Goal: Information Seeking & Learning: Check status

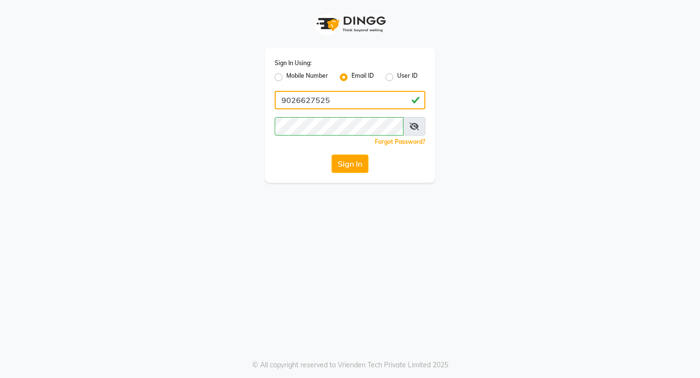
click at [362, 100] on input "9026627525" at bounding box center [350, 100] width 151 height 18
type input "d"
click at [309, 100] on input "[EMAIL_ADDRESS][DOMAIN_NAME]" at bounding box center [350, 100] width 151 height 18
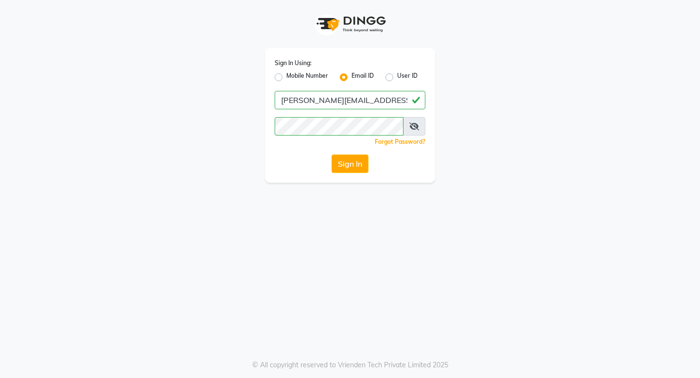
click at [194, 195] on div "Sign In Using: Mobile Number Email ID User ID [PERSON_NAME][EMAIL_ADDRESS][DOMA…" at bounding box center [350, 189] width 700 height 378
click at [350, 166] on button "Sign In" at bounding box center [349, 164] width 37 height 18
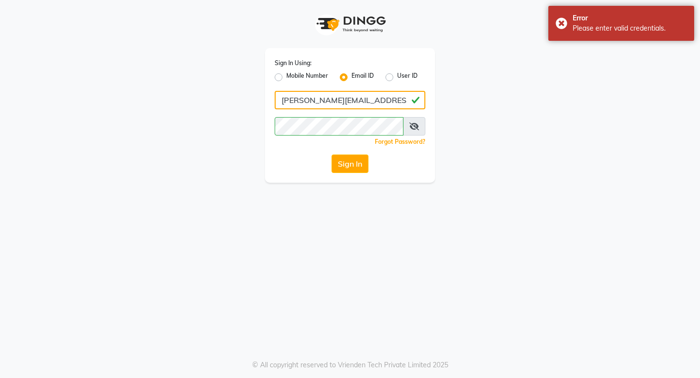
click at [303, 103] on input "[PERSON_NAME][EMAIL_ADDRESS][DOMAIN_NAME]" at bounding box center [350, 100] width 151 height 18
click at [313, 103] on input "[EMAIL_ADDRESS][DOMAIN_NAME]" at bounding box center [350, 100] width 151 height 18
type input "[EMAIL_ADDRESS][DOMAIN_NAME]"
click at [346, 170] on button "Sign In" at bounding box center [349, 164] width 37 height 18
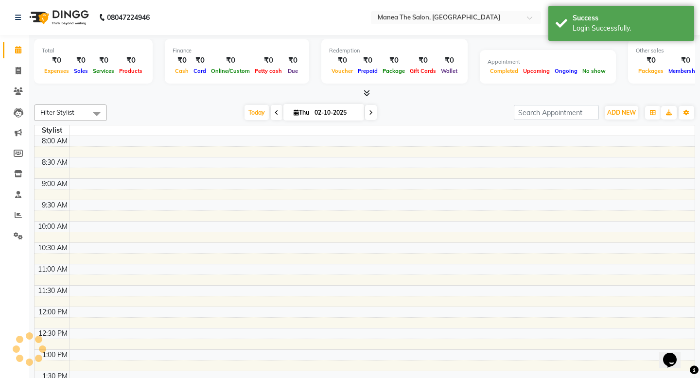
select select "en"
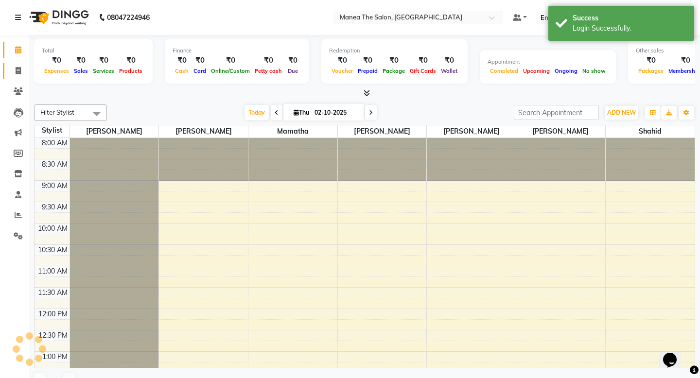
scroll to position [300, 0]
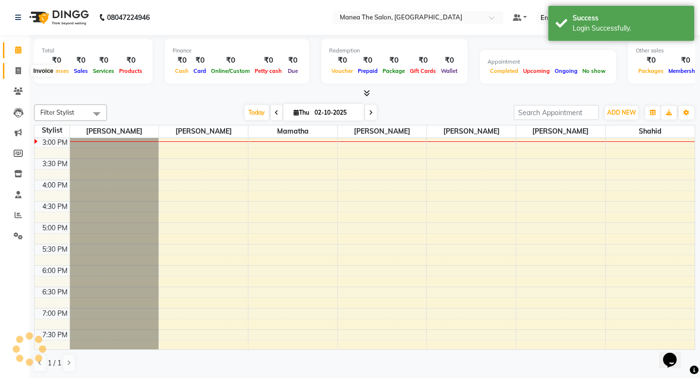
click at [15, 73] on span at bounding box center [18, 71] width 17 height 11
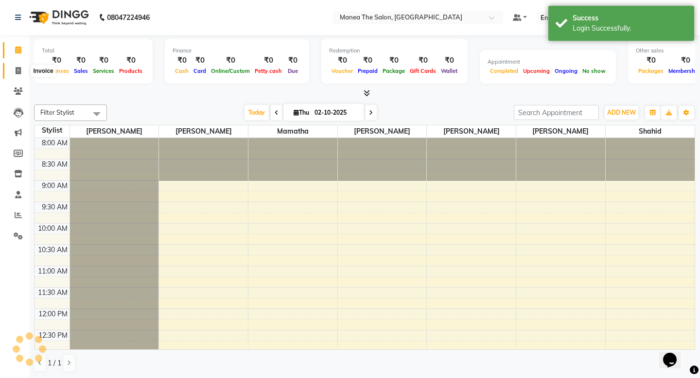
select select "service"
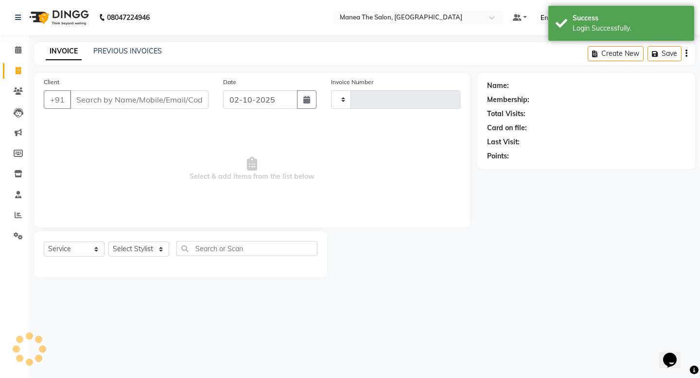
type input "1974"
select select "5514"
click at [130, 54] on link "PREVIOUS INVOICES" at bounding box center [127, 51] width 69 height 9
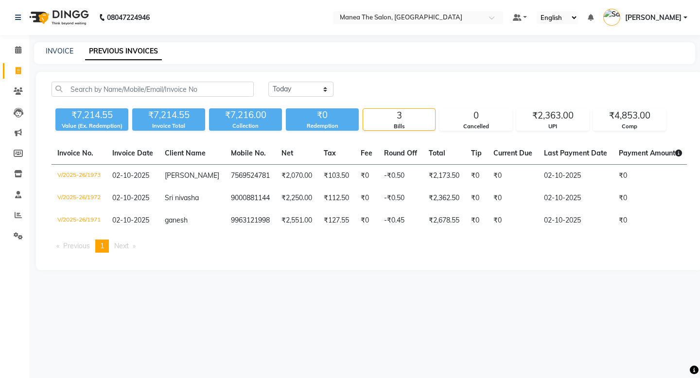
click at [18, 75] on span at bounding box center [18, 71] width 17 height 11
select select "service"
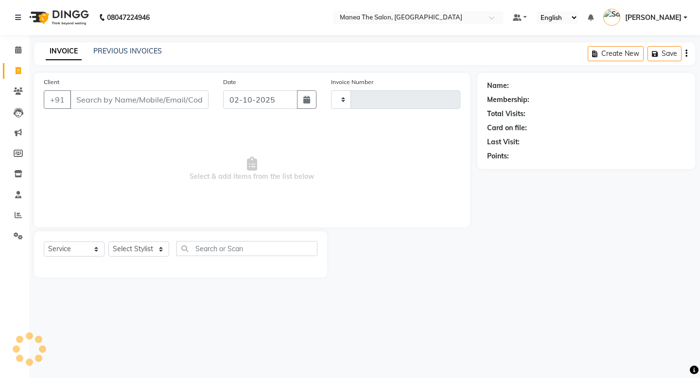
type input "1974"
select select "5514"
click at [138, 48] on link "PREVIOUS INVOICES" at bounding box center [127, 51] width 69 height 9
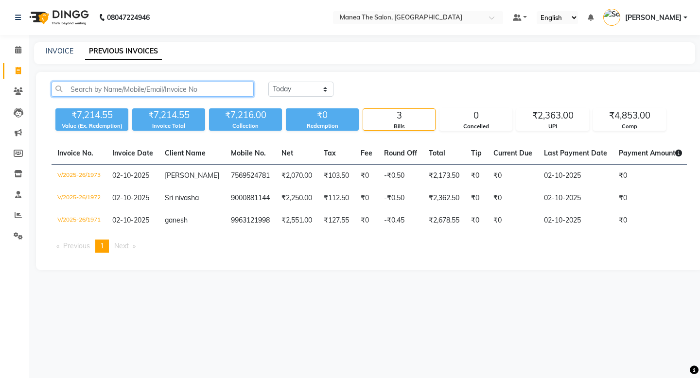
click at [142, 91] on input "text" at bounding box center [153, 89] width 202 height 15
paste input "68547"
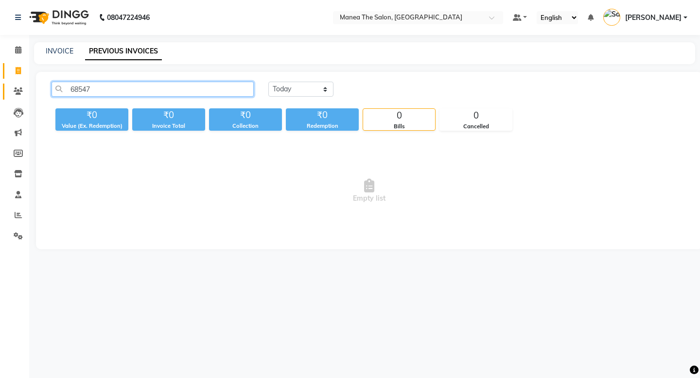
type input "68547"
click at [15, 85] on link "Clients" at bounding box center [14, 92] width 23 height 16
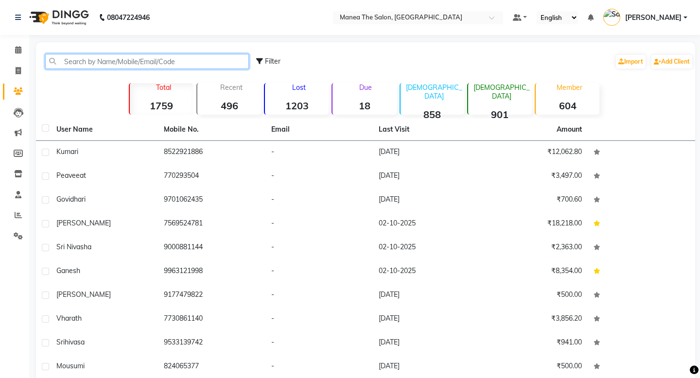
click at [89, 61] on input "text" at bounding box center [147, 61] width 204 height 15
paste input "68547"
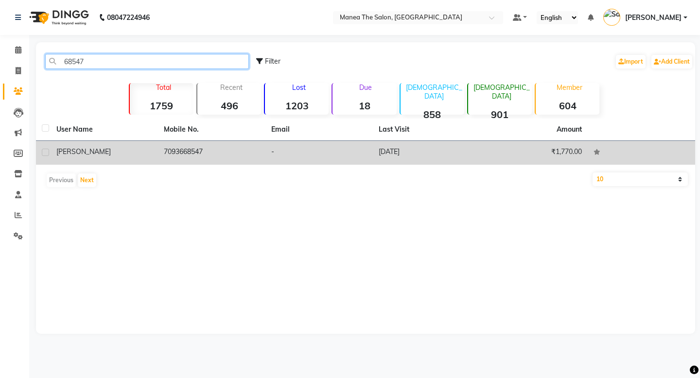
type input "68547"
click at [121, 155] on div "[PERSON_NAME]" at bounding box center [104, 152] width 96 height 10
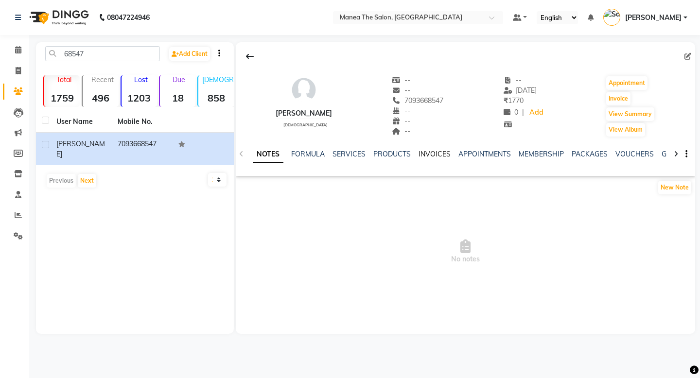
click at [439, 155] on link "INVOICES" at bounding box center [434, 154] width 32 height 9
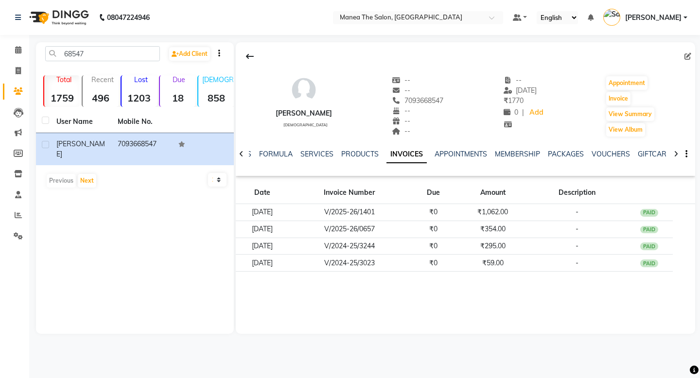
click at [320, 158] on div "SERVICES" at bounding box center [316, 154] width 33 height 10
click at [319, 157] on link "SERVICES" at bounding box center [316, 154] width 33 height 9
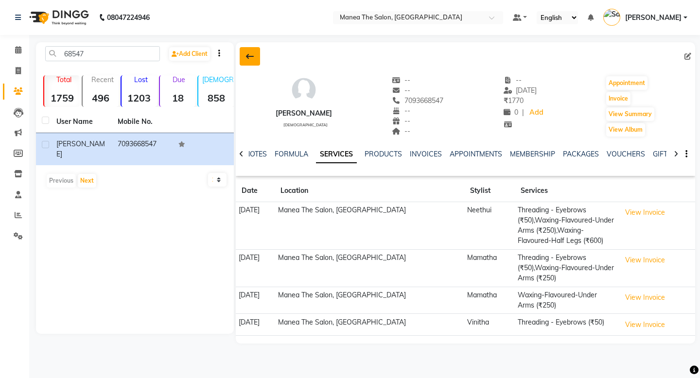
click at [248, 60] on button at bounding box center [250, 56] width 20 height 18
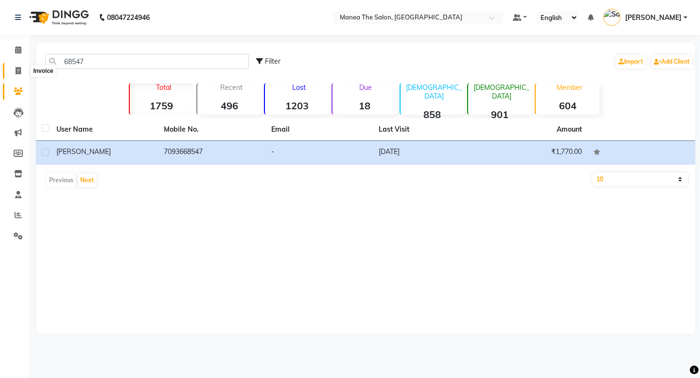
click at [18, 69] on icon at bounding box center [18, 70] width 5 height 7
select select "service"
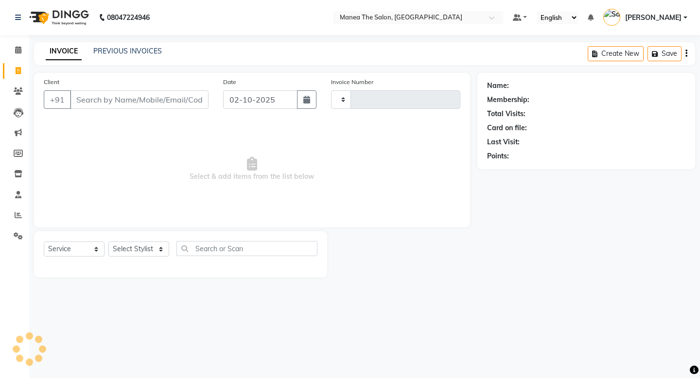
type input "1974"
select select "5514"
click at [119, 48] on link "PREVIOUS INVOICES" at bounding box center [127, 51] width 69 height 9
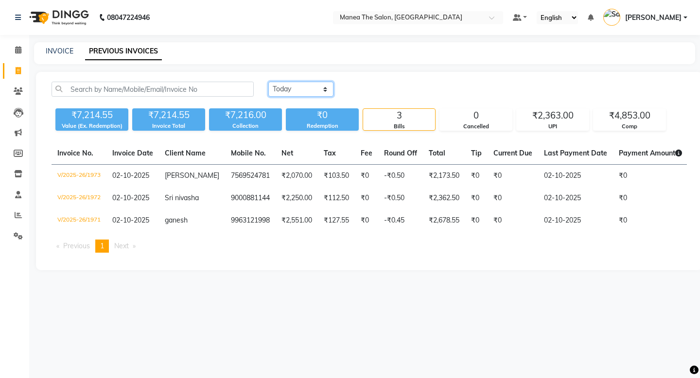
click at [314, 90] on select "[DATE] [DATE] Custom Range" at bounding box center [300, 89] width 65 height 15
select select "range"
click at [268, 82] on select "[DATE] [DATE] Custom Range" at bounding box center [300, 89] width 65 height 15
click at [393, 93] on input "02-10-2025" at bounding box center [380, 90] width 68 height 14
select select "10"
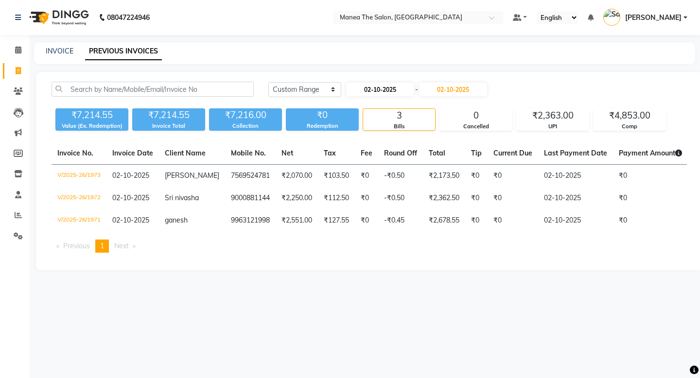
select select "2025"
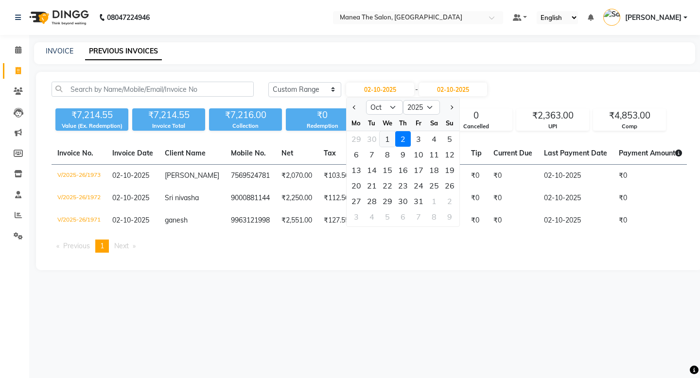
click at [383, 143] on div "1" at bounding box center [387, 139] width 16 height 16
type input "01-10-2025"
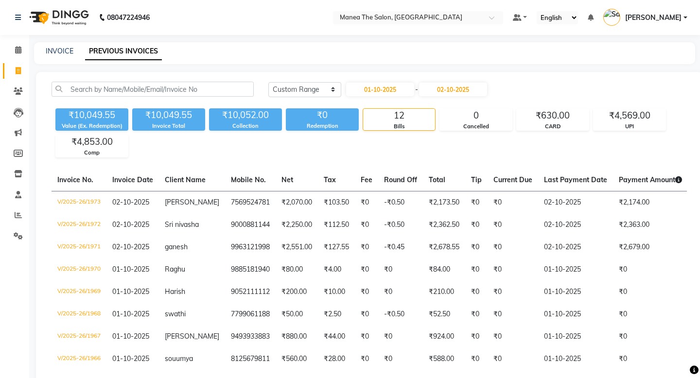
click at [389, 151] on div "₹10,049.55 Value (Ex. Redemption) ₹10,049.55 Invoice Total ₹10,052.00 Collectio…" at bounding box center [369, 130] width 635 height 53
click at [10, 68] on span at bounding box center [18, 71] width 17 height 11
select select "service"
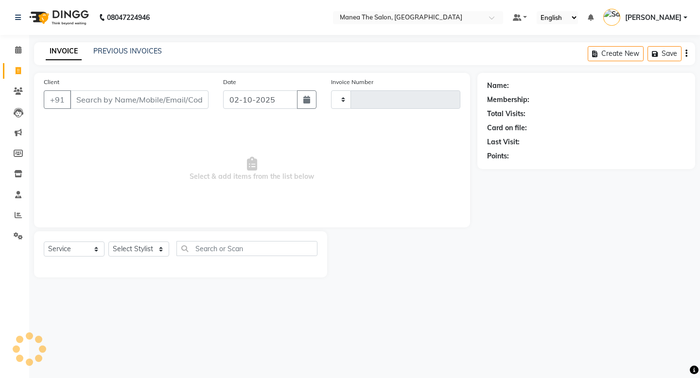
type input "1974"
select select "5514"
click at [111, 51] on link "PREVIOUS INVOICES" at bounding box center [127, 51] width 69 height 9
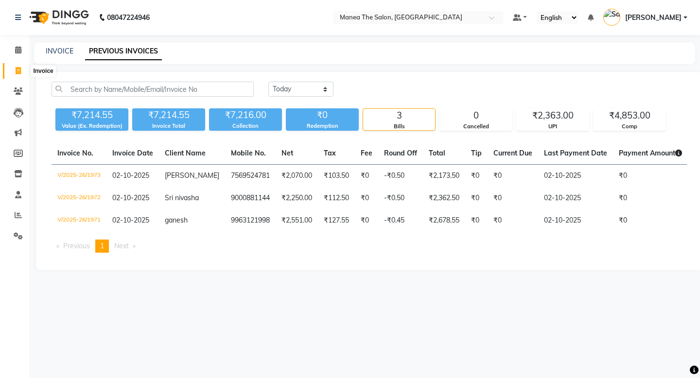
click at [17, 72] on icon at bounding box center [18, 70] width 5 height 7
select select "service"
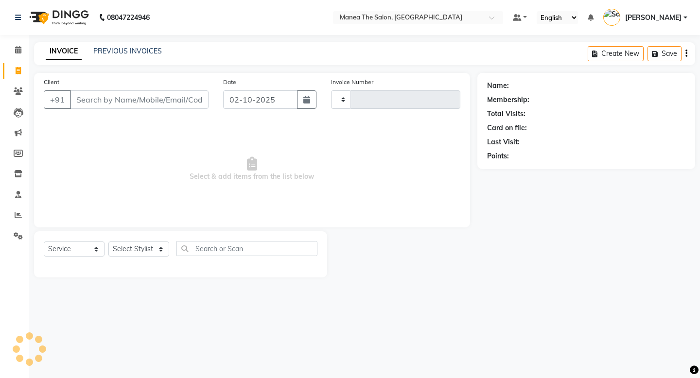
type input "1974"
select select "5514"
click at [119, 186] on span "Select & add items from the list below" at bounding box center [252, 169] width 416 height 97
click at [133, 52] on link "PREVIOUS INVOICES" at bounding box center [127, 51] width 69 height 9
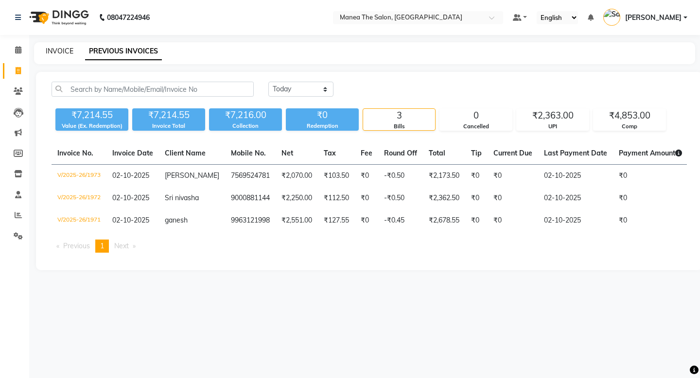
click at [65, 51] on link "INVOICE" at bounding box center [60, 51] width 28 height 9
select select "service"
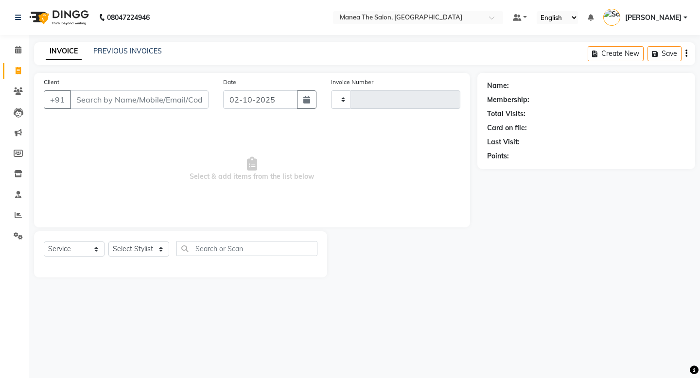
type input "1974"
select select "5514"
click at [124, 52] on link "PREVIOUS INVOICES" at bounding box center [127, 51] width 69 height 9
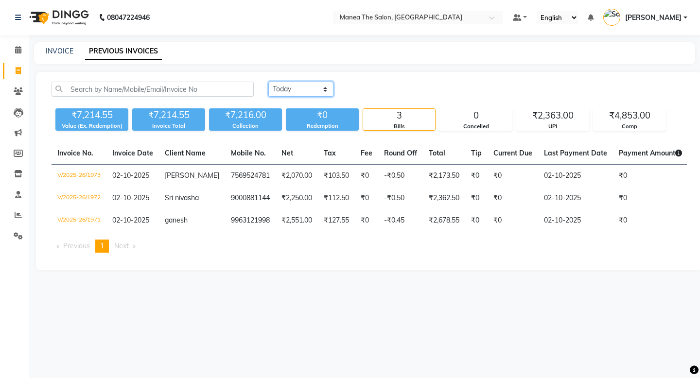
click at [331, 85] on select "[DATE] [DATE] Custom Range" at bounding box center [300, 89] width 65 height 15
select select "range"
click at [268, 82] on select "[DATE] [DATE] Custom Range" at bounding box center [300, 89] width 65 height 15
click at [393, 90] on input "02-10-2025" at bounding box center [380, 90] width 68 height 14
select select "10"
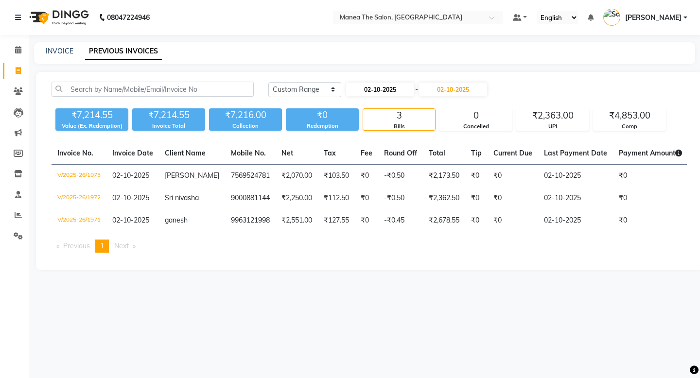
select select "2025"
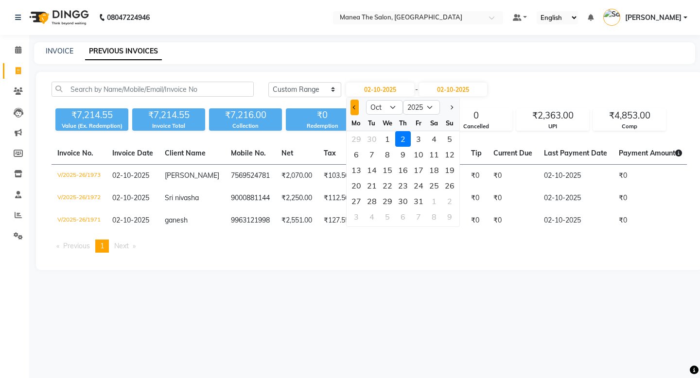
click at [351, 111] on button "Previous month" at bounding box center [354, 108] width 8 height 16
select select "8"
click at [388, 154] on div "6" at bounding box center [387, 155] width 16 height 16
type input "[DATE]"
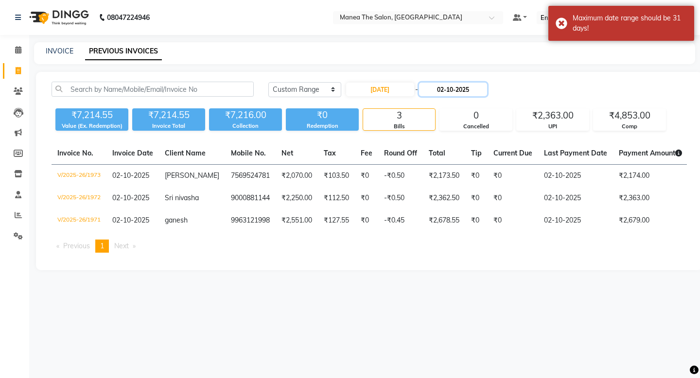
click at [460, 91] on input "02-10-2025" at bounding box center [453, 90] width 68 height 14
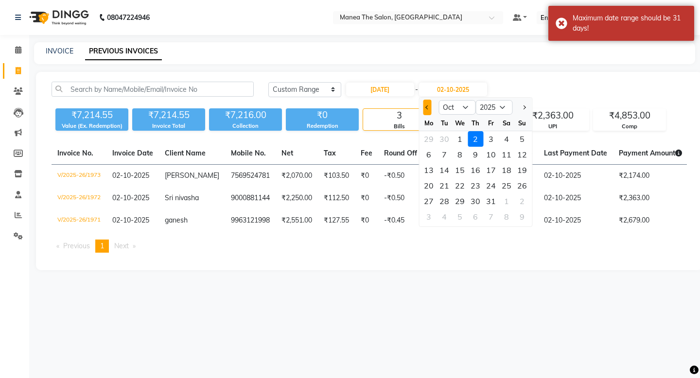
click at [429, 104] on button "Previous month" at bounding box center [427, 108] width 8 height 16
select select "8"
click at [458, 157] on div "6" at bounding box center [460, 155] width 16 height 16
type input "[DATE]"
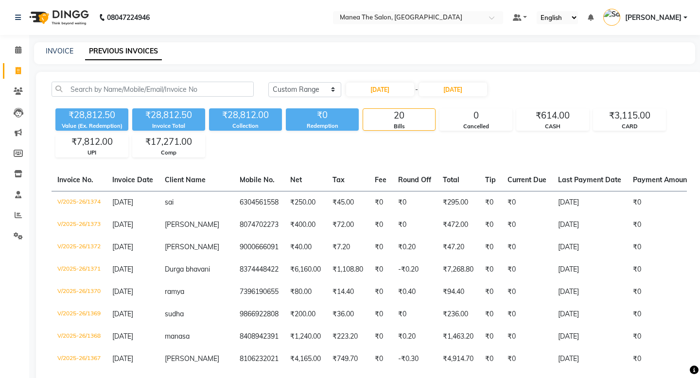
click at [458, 157] on div "[DATE] [DATE] Custom Range [DATE] - [DATE] ₹28,812.50 Value (Ex. Redemption) ₹2…" at bounding box center [369, 374] width 666 height 605
click at [383, 86] on input "[DATE]" at bounding box center [380, 90] width 68 height 14
select select "8"
select select "2025"
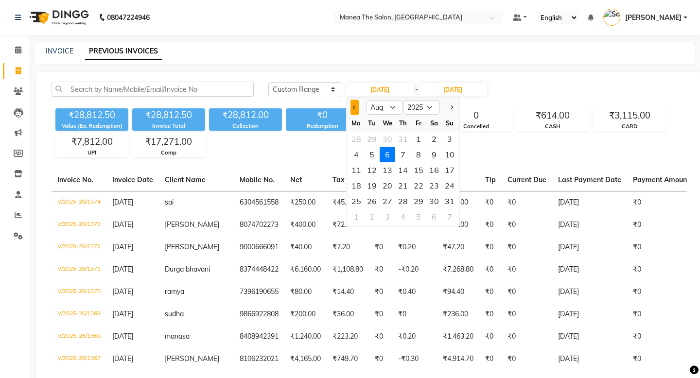
click at [354, 108] on span "Previous month" at bounding box center [354, 107] width 4 height 4
select select "5"
click at [372, 185] on div "20" at bounding box center [372, 186] width 16 height 16
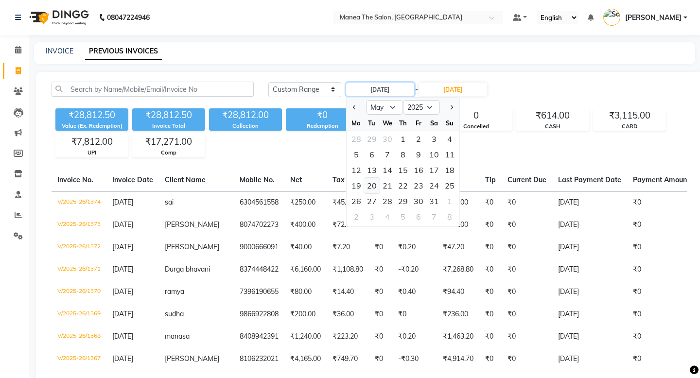
type input "[DATE]"
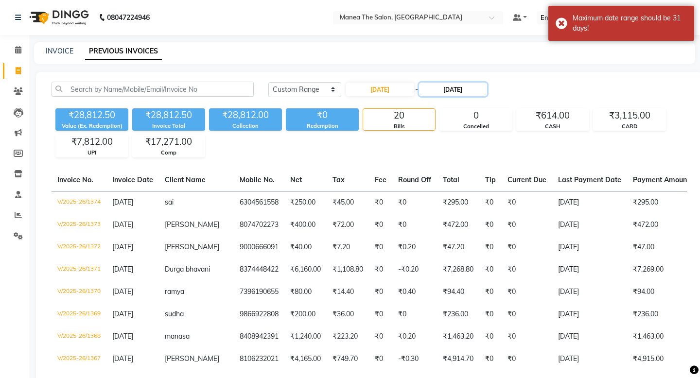
click at [458, 91] on input "[DATE]" at bounding box center [453, 90] width 68 height 14
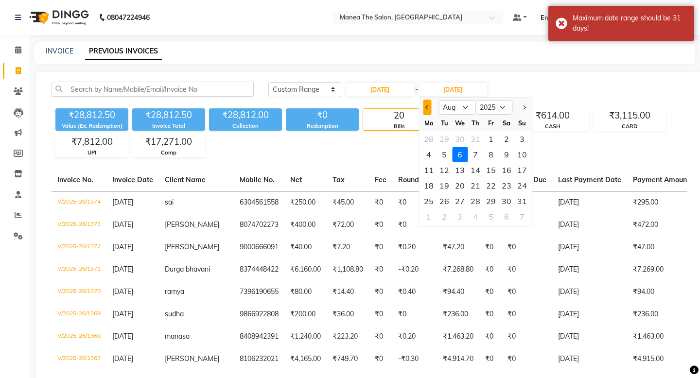
click at [425, 107] on span "Previous month" at bounding box center [427, 107] width 4 height 4
select select "5"
click at [446, 183] on div "20" at bounding box center [444, 186] width 16 height 16
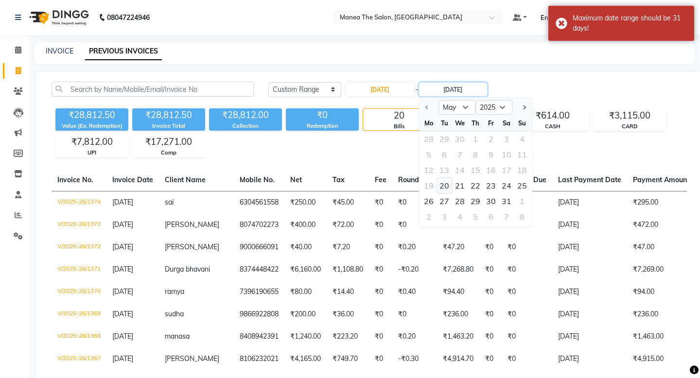
type input "[DATE]"
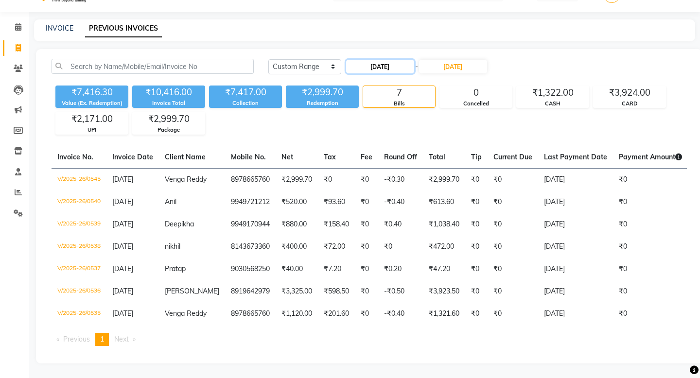
click at [392, 60] on input "[DATE]" at bounding box center [380, 67] width 68 height 14
select select "5"
select select "2025"
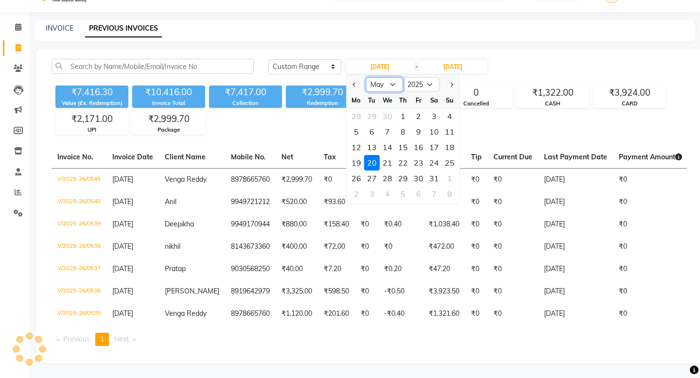
click at [396, 77] on select "Jan Feb Mar Apr May Jun [DATE] Aug Sep Oct Nov Dec" at bounding box center [384, 84] width 37 height 15
select select "7"
click at [366, 77] on select "Jan Feb Mar Apr May Jun [DATE] Aug Sep Oct Nov Dec" at bounding box center [384, 84] width 37 height 15
click at [400, 124] on div "10" at bounding box center [403, 132] width 16 height 16
type input "[DATE]"
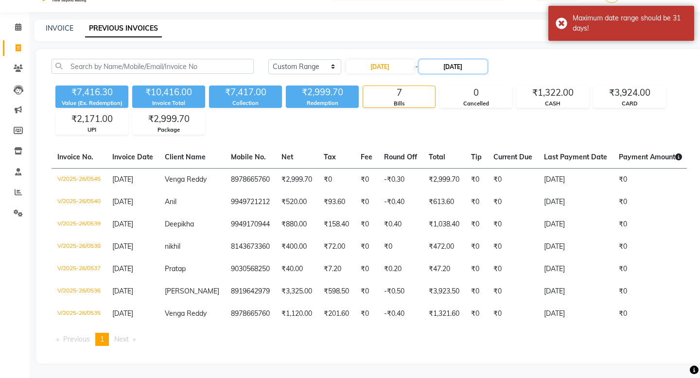
click at [454, 60] on input "[DATE]" at bounding box center [453, 67] width 68 height 14
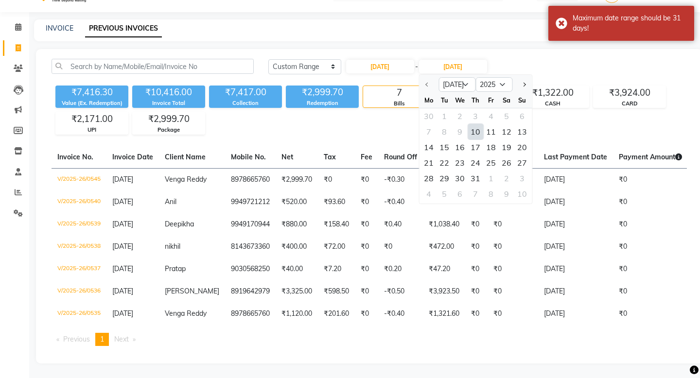
click at [475, 124] on div "10" at bounding box center [475, 132] width 16 height 16
type input "[DATE]"
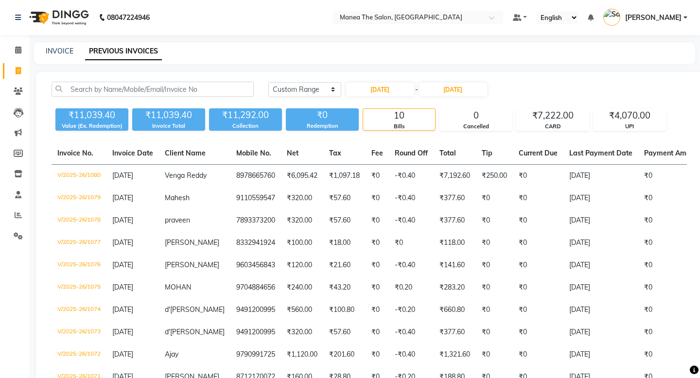
click at [230, 145] on th "Mobile No." at bounding box center [255, 153] width 51 height 22
click at [388, 91] on input "[DATE]" at bounding box center [380, 90] width 68 height 14
select select "7"
select select "2025"
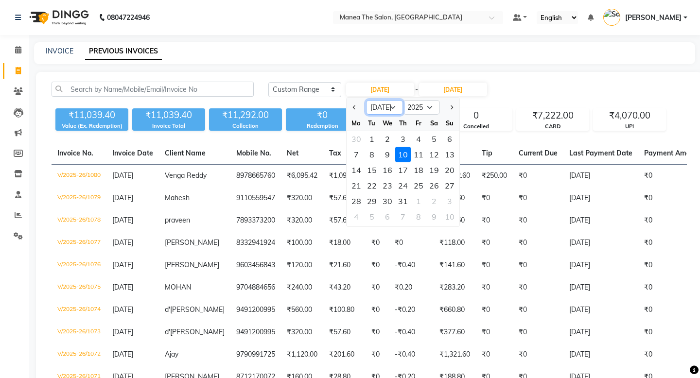
click at [398, 108] on select "Jan Feb Mar Apr May Jun [DATE] Aug Sep Oct Nov Dec" at bounding box center [384, 107] width 37 height 15
select select "8"
click at [366, 100] on select "Jan Feb Mar Apr May Jun [DATE] Aug Sep Oct Nov Dec" at bounding box center [384, 107] width 37 height 15
click at [372, 188] on div "19" at bounding box center [372, 186] width 16 height 16
type input "[DATE]"
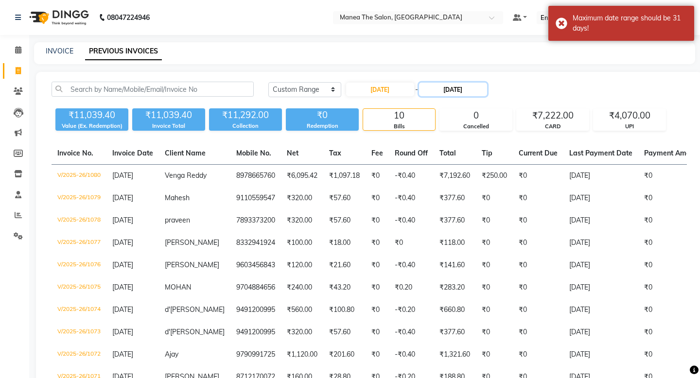
click at [458, 86] on input "[DATE]" at bounding box center [453, 90] width 68 height 14
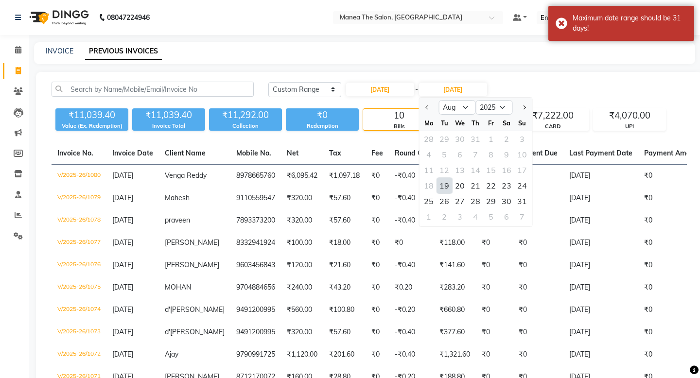
click at [443, 184] on div "19" at bounding box center [444, 186] width 16 height 16
type input "[DATE]"
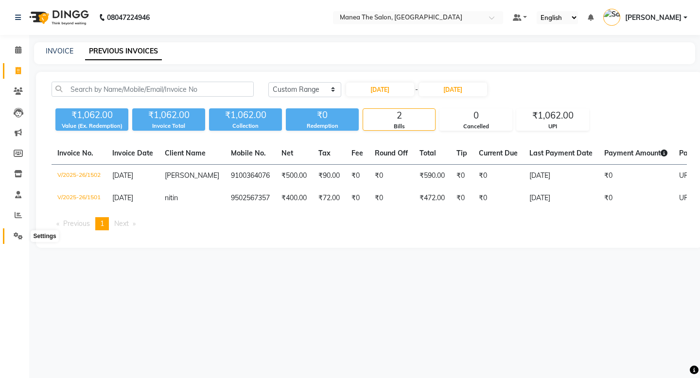
click at [14, 237] on icon at bounding box center [18, 235] width 9 height 7
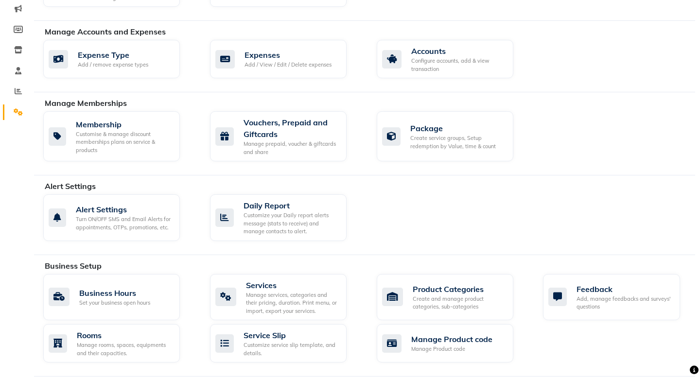
scroll to position [129, 0]
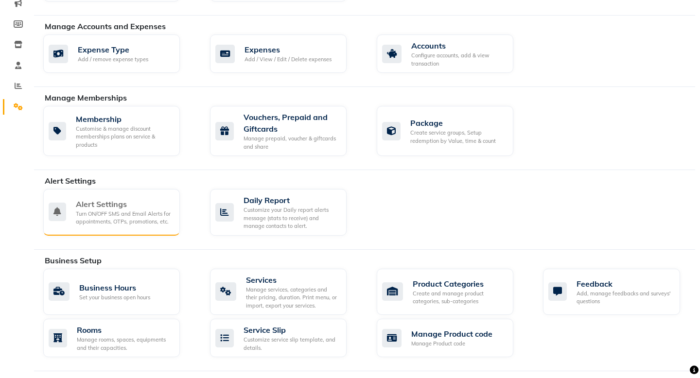
click at [114, 211] on div "Turn ON/OFF SMS and Email Alerts for appointments, OTPs, promotions, etc." at bounding box center [124, 218] width 96 height 16
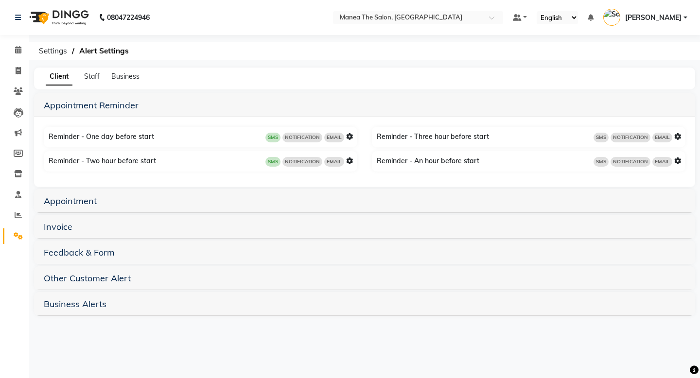
click at [104, 196] on h5 "Appointment" at bounding box center [364, 201] width 641 height 12
click at [66, 202] on link "Appointment" at bounding box center [70, 200] width 53 height 11
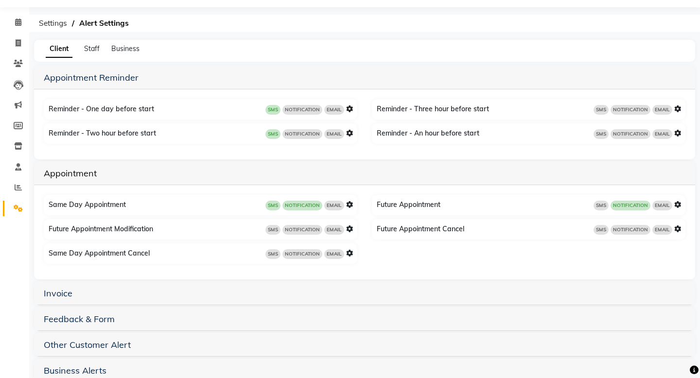
scroll to position [49, 0]
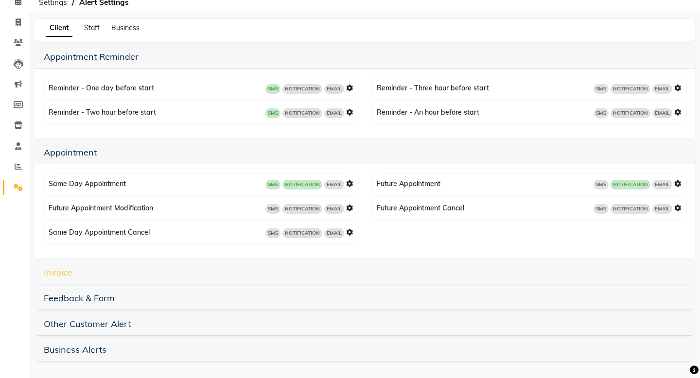
click at [64, 277] on link "Invoice" at bounding box center [58, 272] width 29 height 11
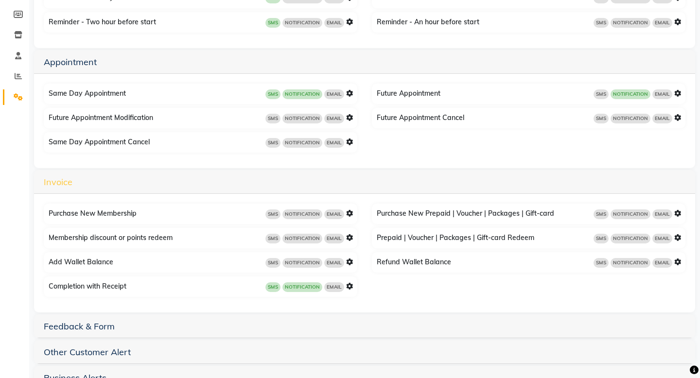
scroll to position [167, 0]
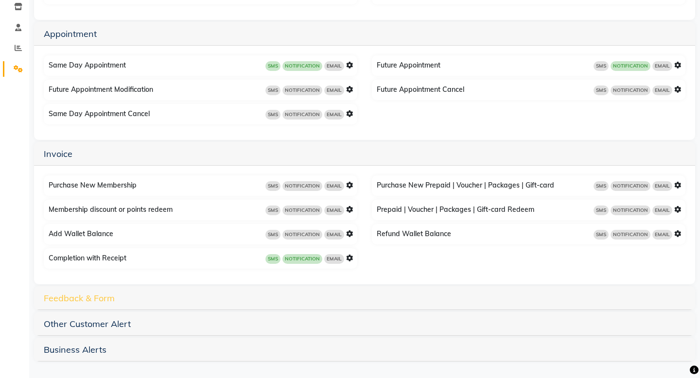
click at [65, 299] on link "Feedback & Form" at bounding box center [79, 298] width 71 height 11
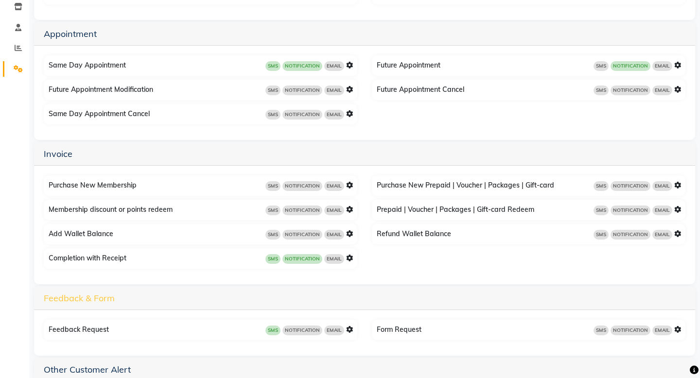
scroll to position [213, 0]
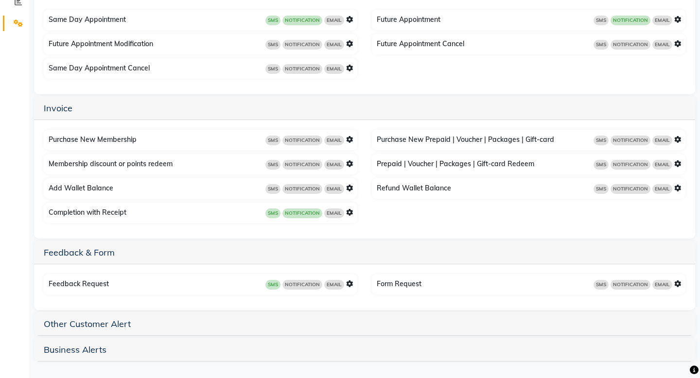
click at [274, 285] on span "SMS" at bounding box center [272, 285] width 15 height 10
click at [351, 281] on icon at bounding box center [349, 283] width 7 height 7
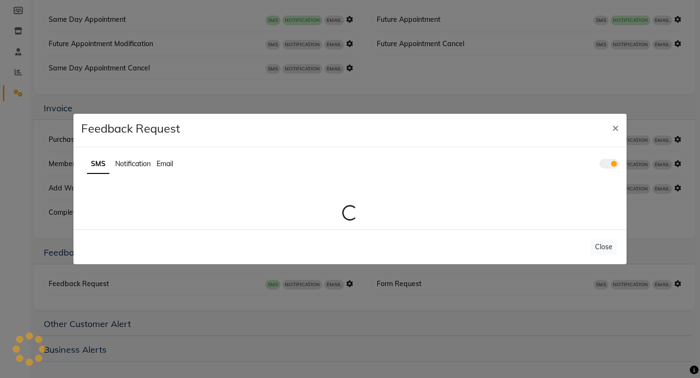
scroll to position [143, 0]
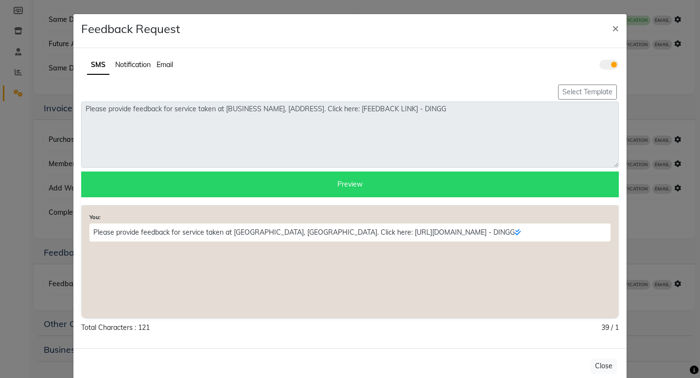
click at [605, 64] on span at bounding box center [608, 65] width 19 height 10
click at [599, 66] on input "checkbox" at bounding box center [599, 66] width 0 height 0
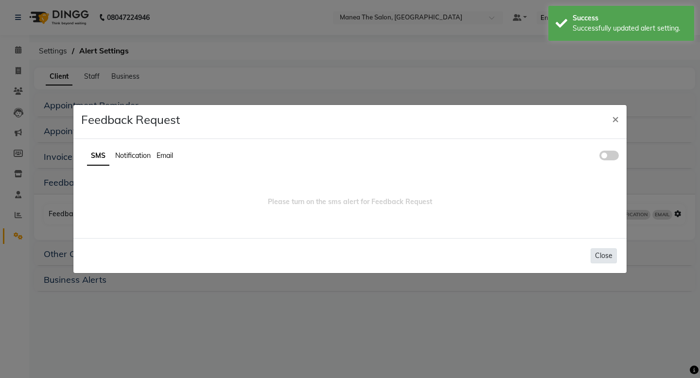
click at [603, 256] on button "Close" at bounding box center [603, 255] width 26 height 15
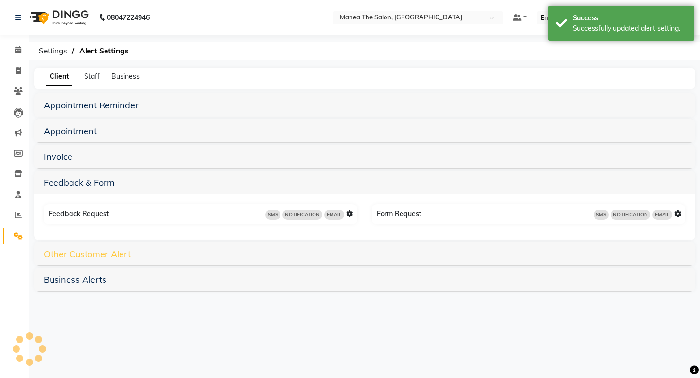
click at [99, 256] on link "Other Customer Alert" at bounding box center [87, 253] width 87 height 11
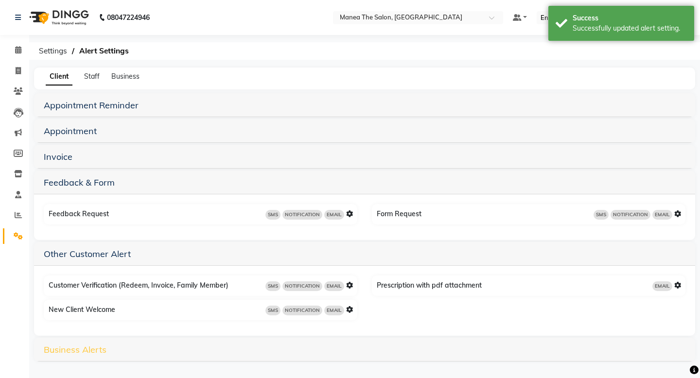
click at [83, 344] on link "Business Alerts" at bounding box center [75, 349] width 63 height 11
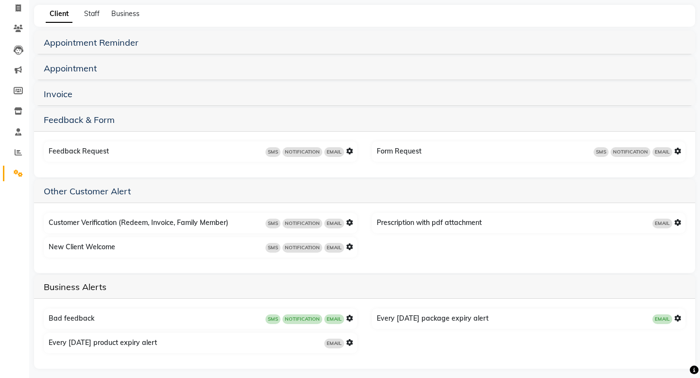
scroll to position [60, 0]
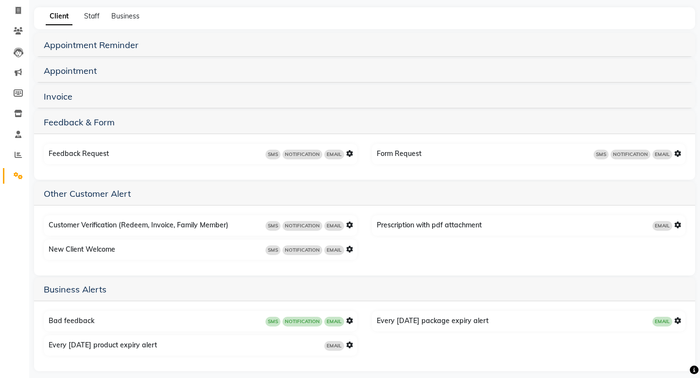
click at [306, 323] on span "NOTIFICATION" at bounding box center [302, 322] width 40 height 10
click at [306, 319] on span "NOTIFICATION" at bounding box center [302, 322] width 40 height 10
click at [347, 318] on icon at bounding box center [349, 320] width 7 height 7
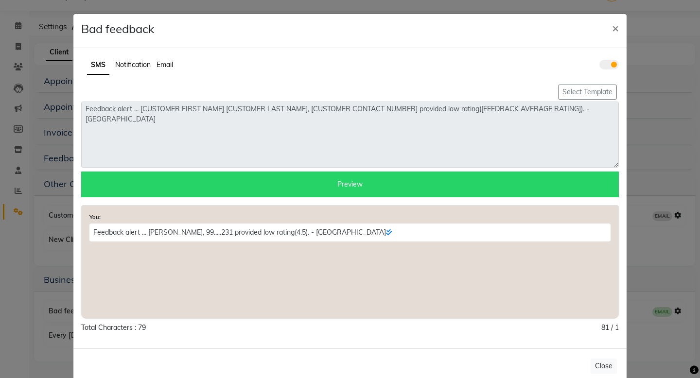
click at [141, 66] on span "Notification" at bounding box center [132, 64] width 35 height 9
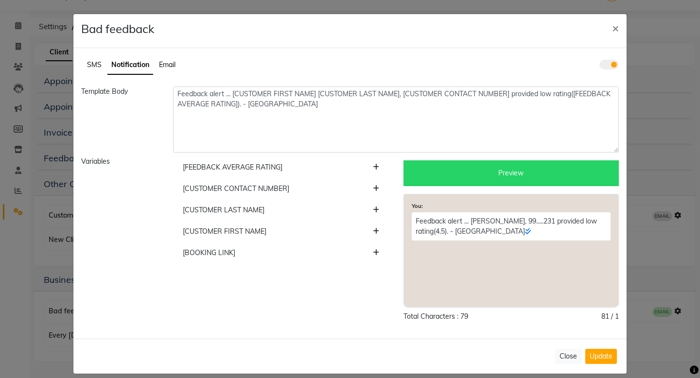
click at [603, 68] on span at bounding box center [608, 65] width 19 height 10
click at [599, 66] on input "checkbox" at bounding box center [599, 66] width 0 height 0
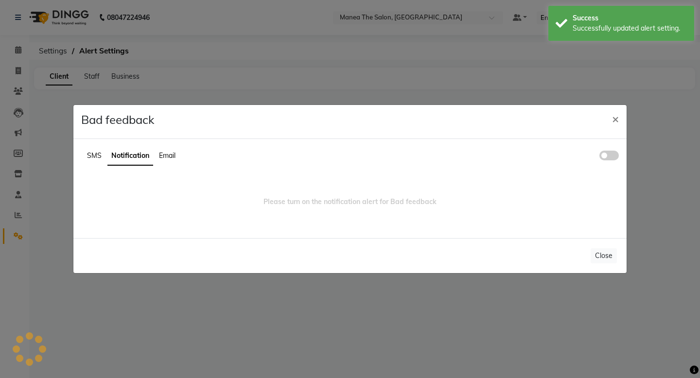
scroll to position [0, 0]
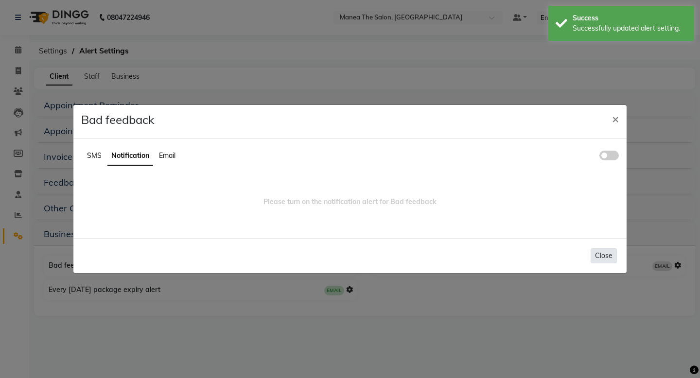
click at [609, 255] on button "Close" at bounding box center [603, 255] width 26 height 15
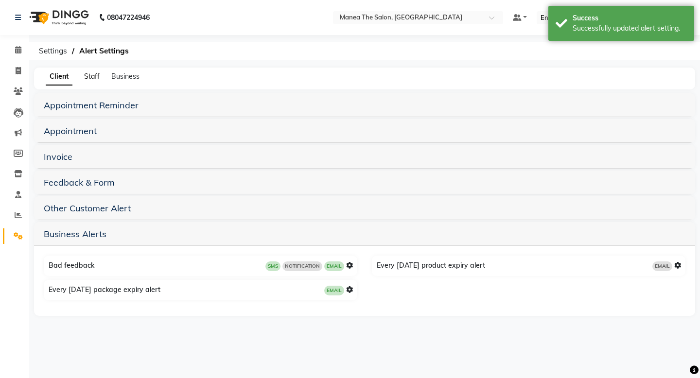
click at [98, 75] on span "Staff" at bounding box center [92, 76] width 16 height 9
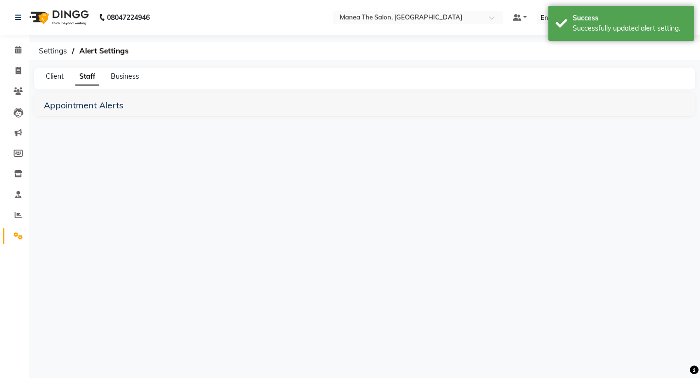
click at [124, 68] on div "Client Staff Business" at bounding box center [364, 79] width 661 height 22
click at [124, 77] on span "Business" at bounding box center [125, 76] width 28 height 9
click at [53, 75] on span "Client" at bounding box center [55, 76] width 18 height 9
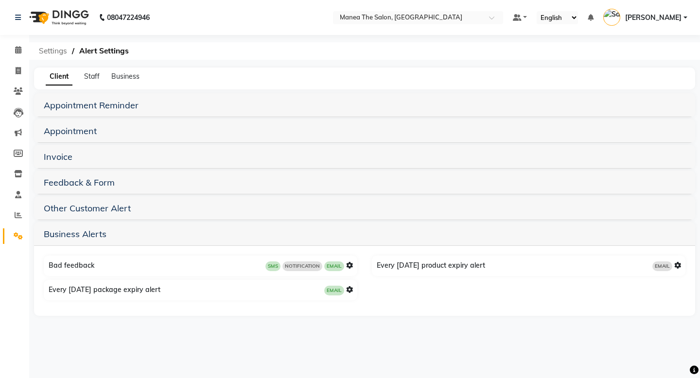
click at [53, 49] on span "Settings" at bounding box center [53, 50] width 38 height 17
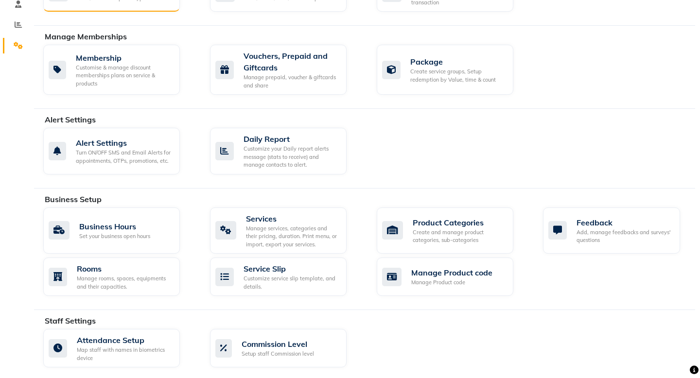
scroll to position [193, 0]
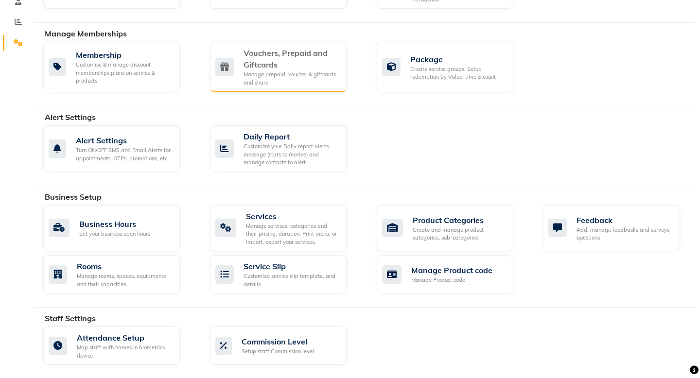
click at [251, 81] on div "Manage prepaid, voucher & giftcards and share" at bounding box center [290, 78] width 95 height 16
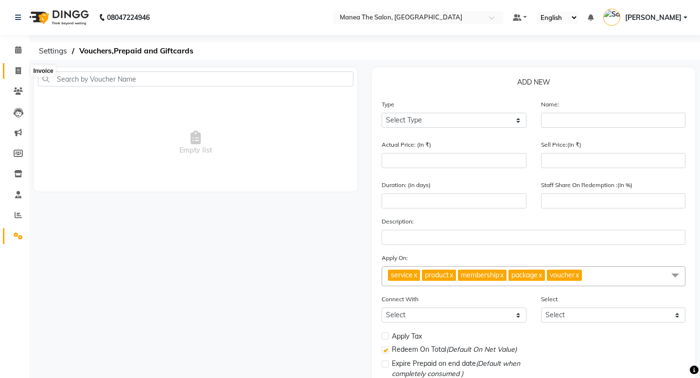
click at [16, 67] on icon at bounding box center [18, 70] width 5 height 7
select select "service"
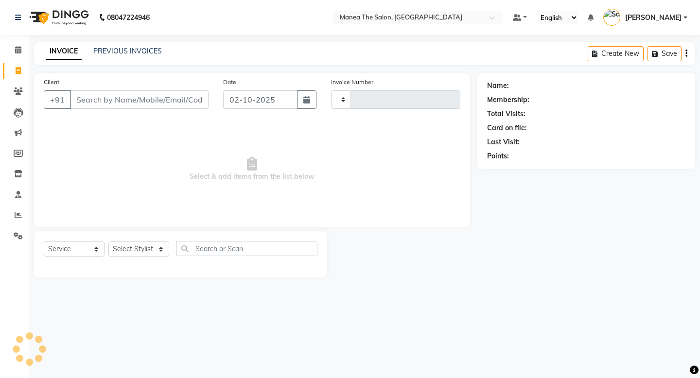
type input "1974"
select select "5514"
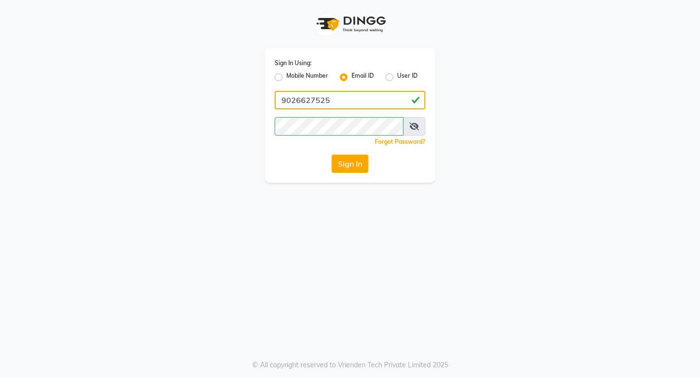
click at [329, 106] on input "9026627525" at bounding box center [350, 100] width 151 height 18
type input "[EMAIL_ADDRESS][DOMAIN_NAME]"
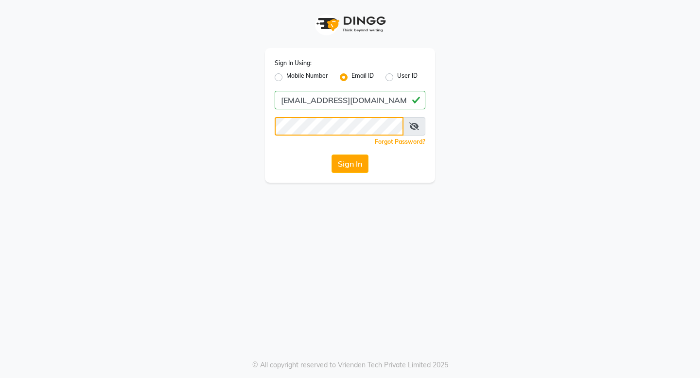
click at [331, 155] on button "Sign In" at bounding box center [349, 164] width 37 height 18
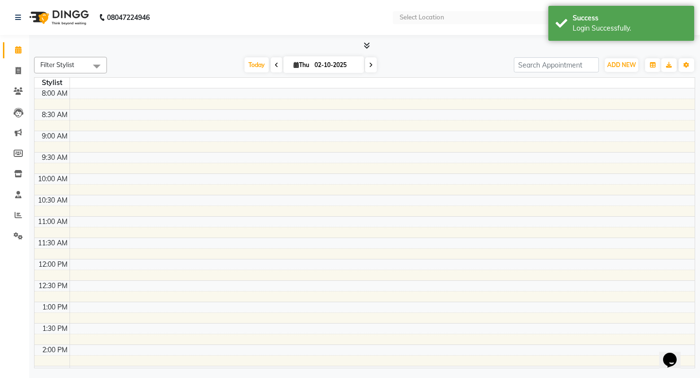
select select "en"
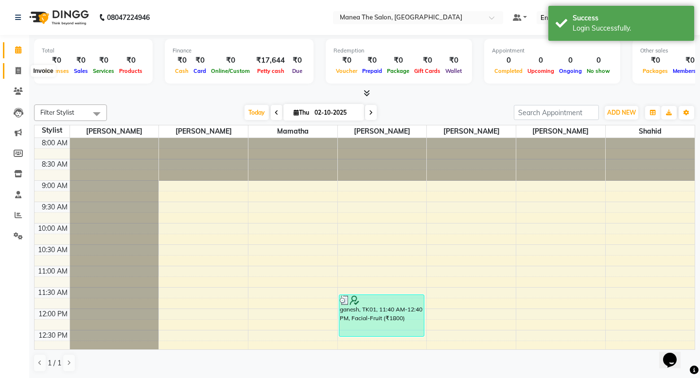
click at [14, 73] on span at bounding box center [18, 71] width 17 height 11
select select "service"
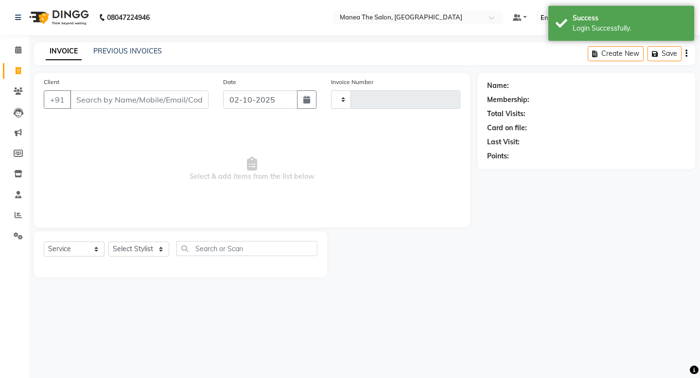
type input "1974"
select select "5514"
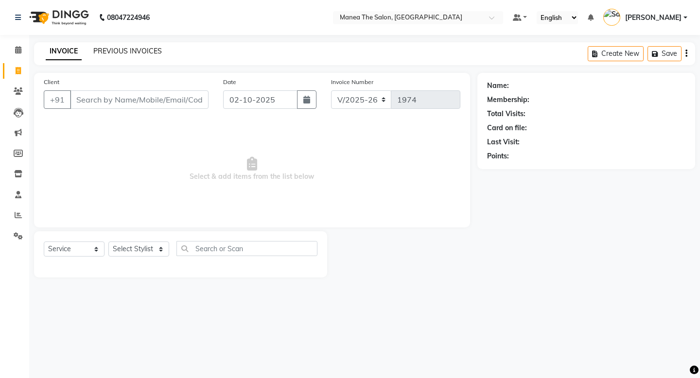
click at [140, 53] on link "PREVIOUS INVOICES" at bounding box center [127, 51] width 69 height 9
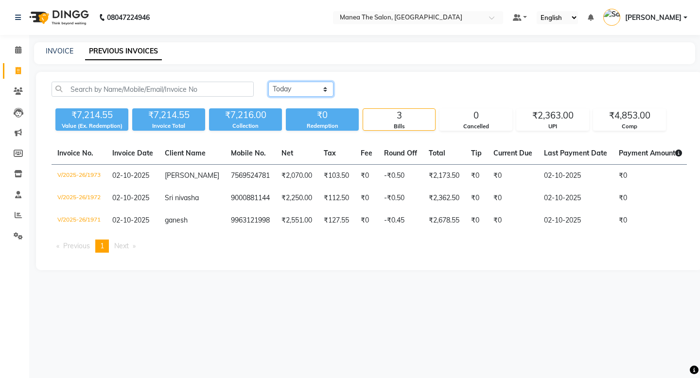
click at [328, 95] on select "[DATE] [DATE] Custom Range" at bounding box center [300, 89] width 65 height 15
select select "range"
click at [268, 82] on select "[DATE] [DATE] Custom Range" at bounding box center [300, 89] width 65 height 15
click at [374, 87] on input "02-10-2025" at bounding box center [380, 90] width 68 height 14
select select "10"
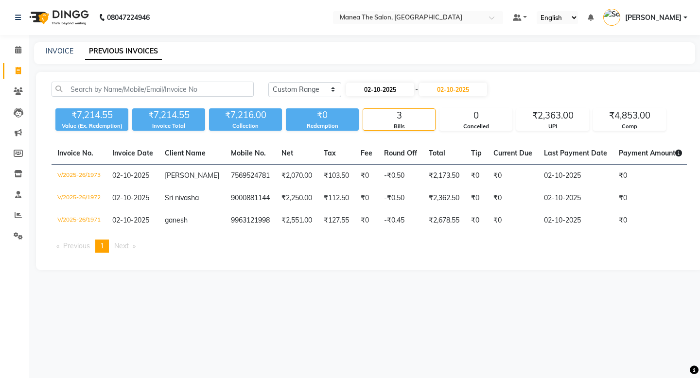
select select "2025"
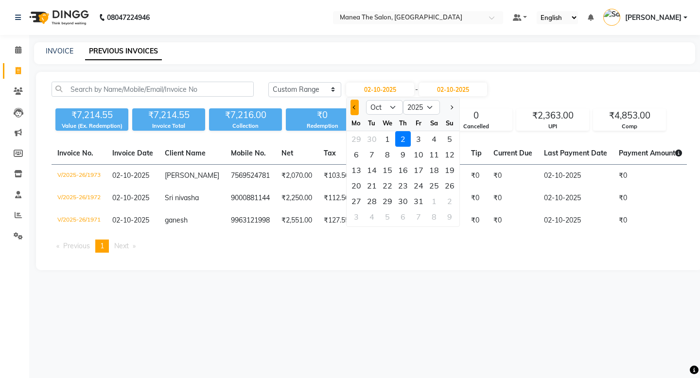
click at [353, 106] on span "Previous month" at bounding box center [354, 107] width 4 height 4
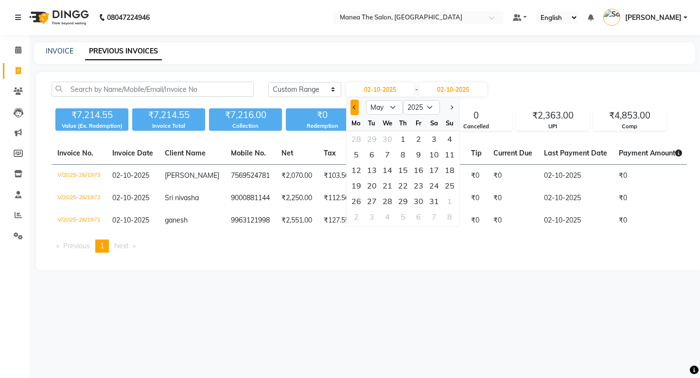
click at [353, 106] on span "Previous month" at bounding box center [354, 107] width 4 height 4
click at [392, 104] on select "Jan Feb Mar Apr May Jun [DATE] Aug Sep Oct Nov Dec" at bounding box center [384, 107] width 37 height 15
select select "5"
click at [366, 100] on select "Jan Feb Mar Apr May Jun [DATE] Aug Sep Oct Nov Dec" at bounding box center [384, 107] width 37 height 15
click at [359, 186] on div "19" at bounding box center [356, 186] width 16 height 16
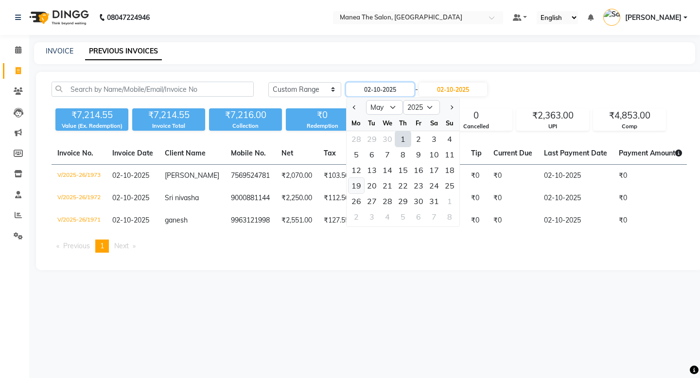
type input "19-05-2025"
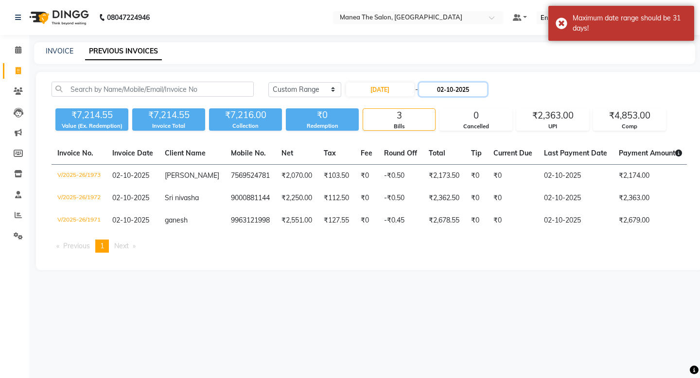
click at [448, 89] on input "02-10-2025" at bounding box center [453, 90] width 68 height 14
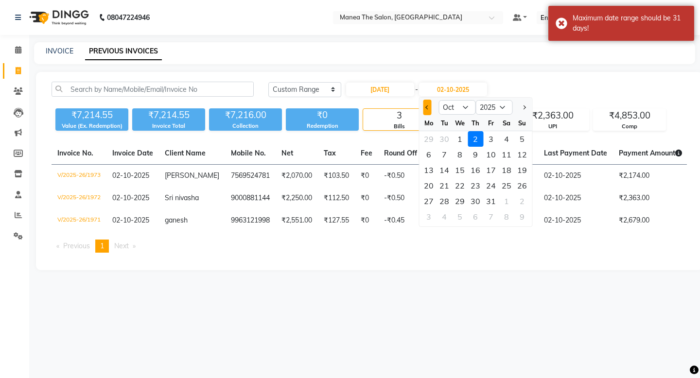
click at [426, 108] on span "Previous month" at bounding box center [427, 107] width 4 height 4
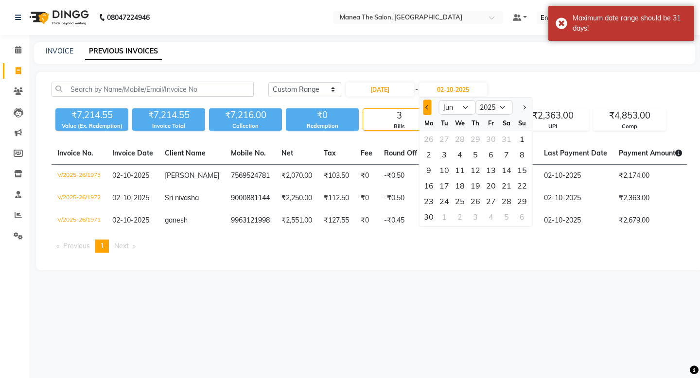
select select "5"
click at [430, 188] on div "19" at bounding box center [429, 186] width 16 height 16
type input "19-05-2025"
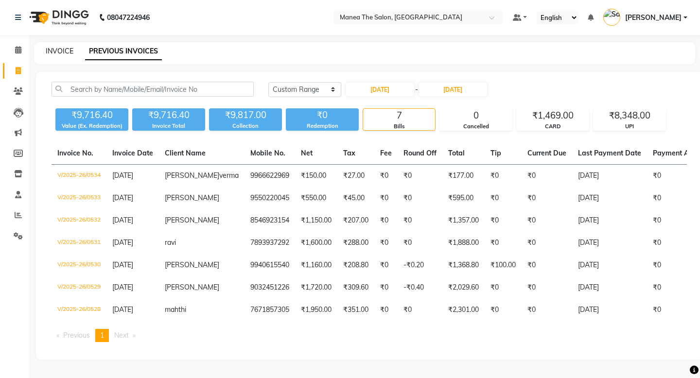
click at [60, 51] on link "INVOICE" at bounding box center [60, 51] width 28 height 9
select select "service"
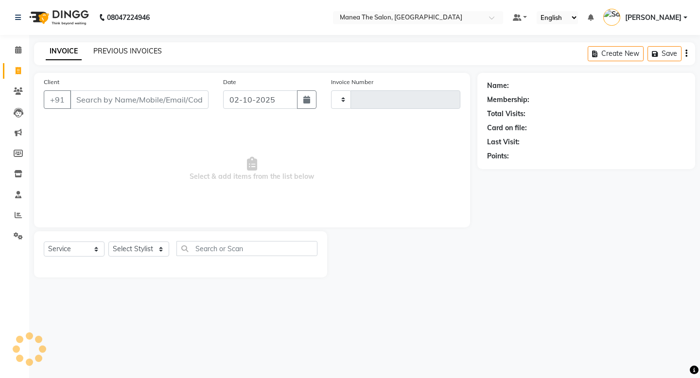
type input "1974"
click at [128, 51] on link "PREVIOUS INVOICES" at bounding box center [127, 51] width 69 height 9
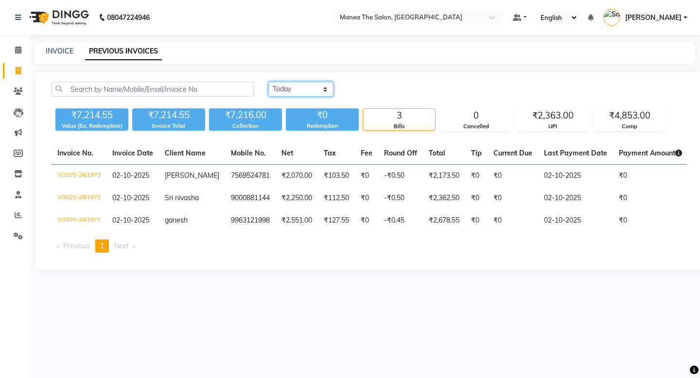
click at [306, 94] on select "[DATE] [DATE] Custom Range" at bounding box center [300, 89] width 65 height 15
select select "range"
click at [268, 82] on select "[DATE] [DATE] Custom Range" at bounding box center [300, 89] width 65 height 15
click at [392, 94] on input "02-10-2025" at bounding box center [380, 90] width 68 height 14
select select "10"
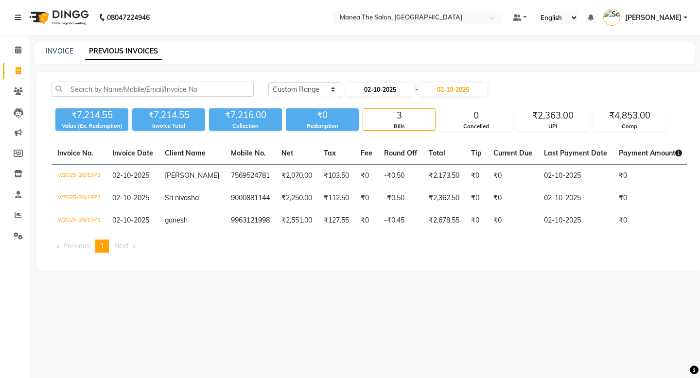
select select "2025"
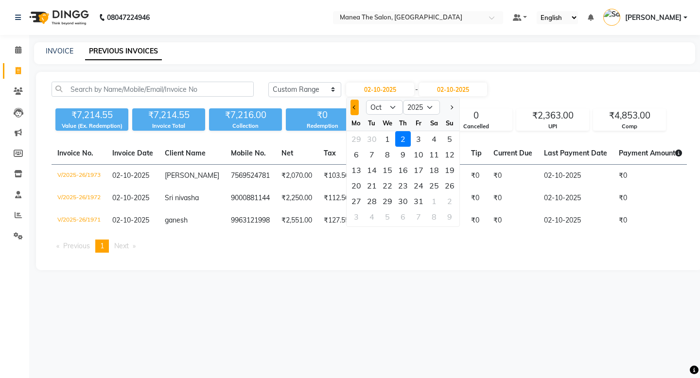
click at [352, 109] on button "Previous month" at bounding box center [354, 108] width 8 height 16
select select "9"
click at [392, 107] on select "Jan Feb Mar Apr May Jun [DATE] Aug Sep Oct Nov Dec" at bounding box center [384, 107] width 37 height 15
click at [366, 100] on select "Jan Feb Mar Apr May Jun [DATE] Aug Sep Oct Nov Dec" at bounding box center [384, 107] width 37 height 15
click at [390, 138] on div "3" at bounding box center [387, 139] width 16 height 16
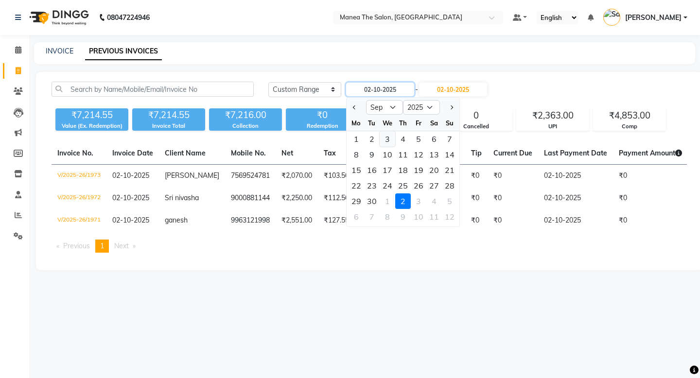
type input "03-09-2025"
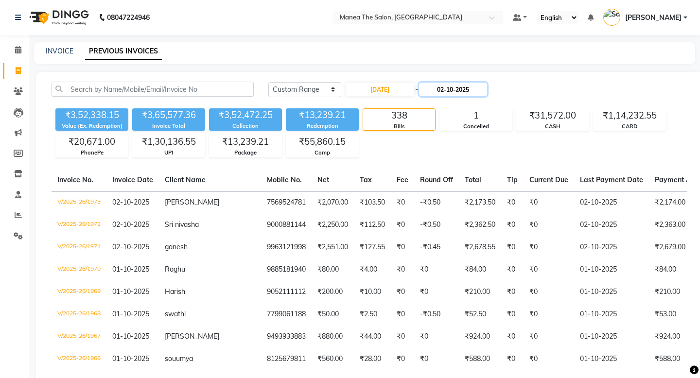
click at [458, 88] on input "02-10-2025" at bounding box center [453, 90] width 68 height 14
select select "10"
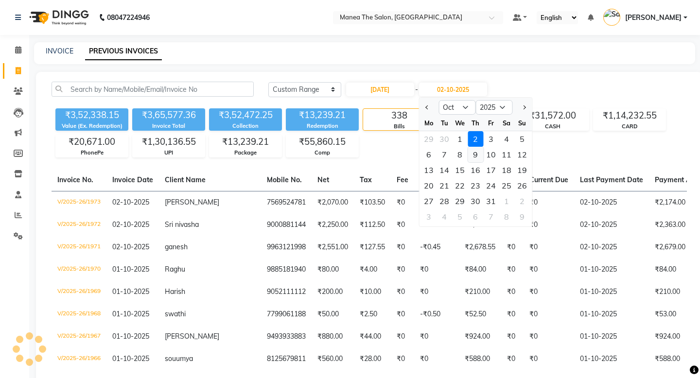
click at [475, 154] on div "9" at bounding box center [475, 155] width 16 height 16
type input "09-10-2025"
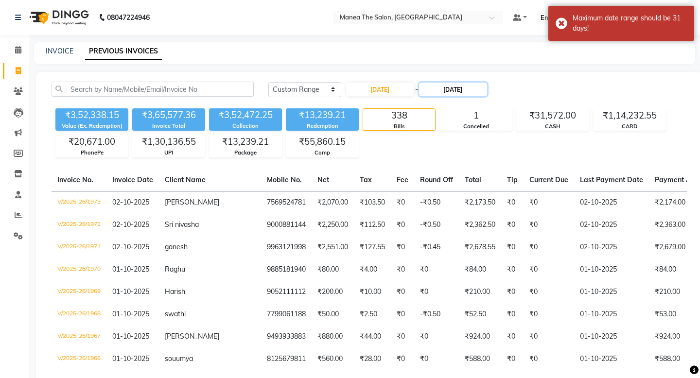
click at [451, 92] on input "09-10-2025" at bounding box center [453, 90] width 68 height 14
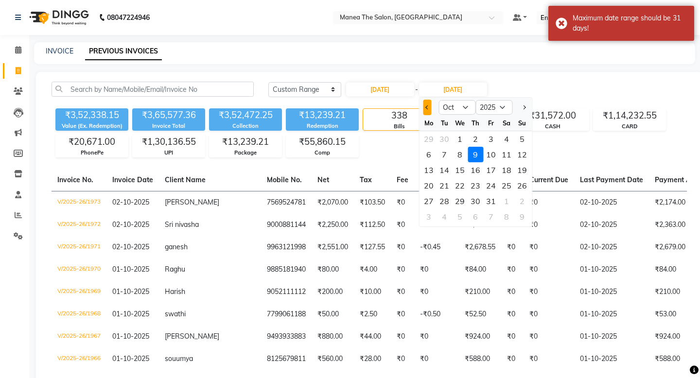
click at [428, 107] on span "Previous month" at bounding box center [427, 107] width 4 height 4
select select "9"
click at [444, 156] on div "9" at bounding box center [444, 155] width 16 height 16
type input "09-09-2025"
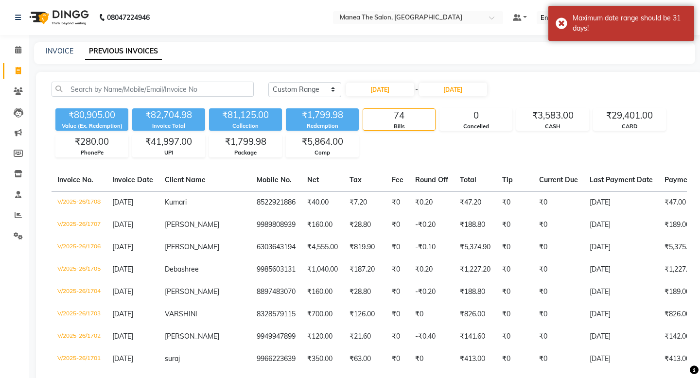
click at [548, 89] on div "Today Yesterday Custom Range 03-09-2025 - 09-09-2025" at bounding box center [477, 90] width 418 height 16
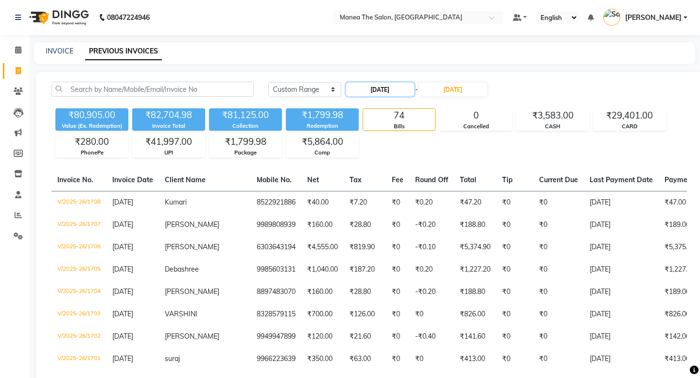
click at [395, 91] on input "03-09-2025" at bounding box center [380, 90] width 68 height 14
select select "9"
select select "2025"
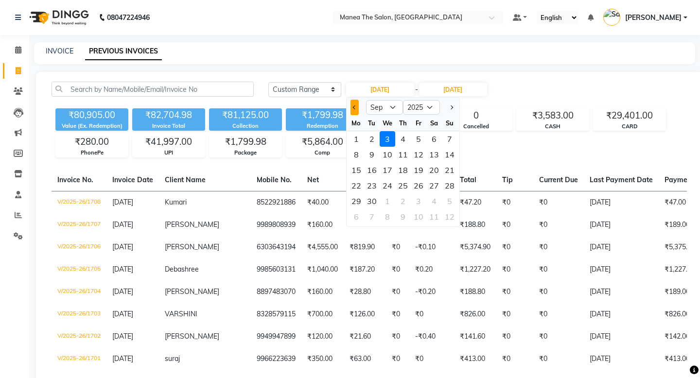
click at [351, 108] on button "Previous month" at bounding box center [354, 108] width 8 height 16
select select "5"
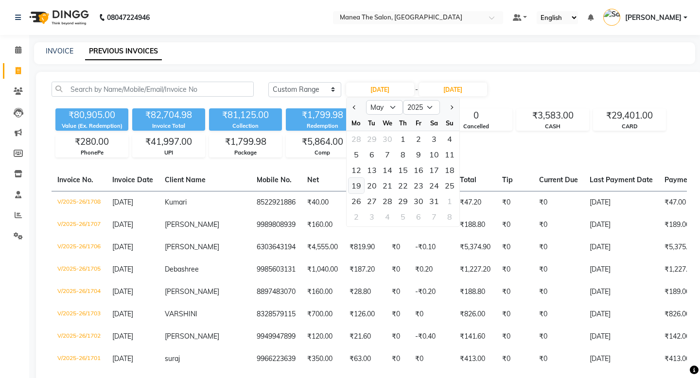
click at [359, 184] on div "19" at bounding box center [356, 186] width 16 height 16
type input "19-05-2025"
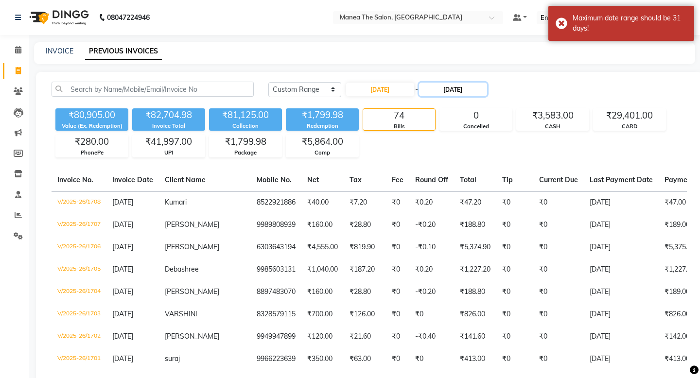
click at [458, 90] on input "09-09-2025" at bounding box center [453, 90] width 68 height 14
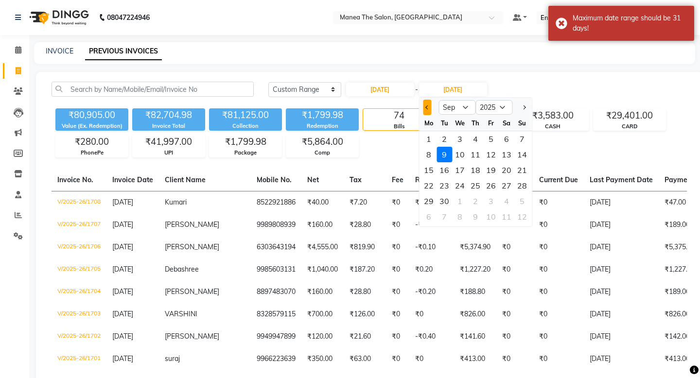
click at [425, 110] on button "Previous month" at bounding box center [427, 108] width 8 height 16
select select "5"
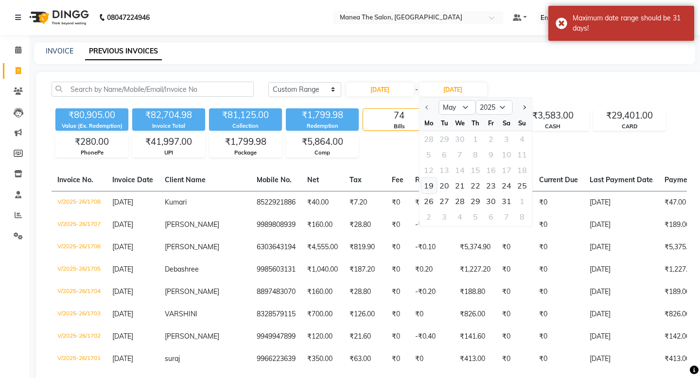
click at [431, 188] on div "19" at bounding box center [429, 186] width 16 height 16
type input "19-05-2025"
